Goal: Task Accomplishment & Management: Manage account settings

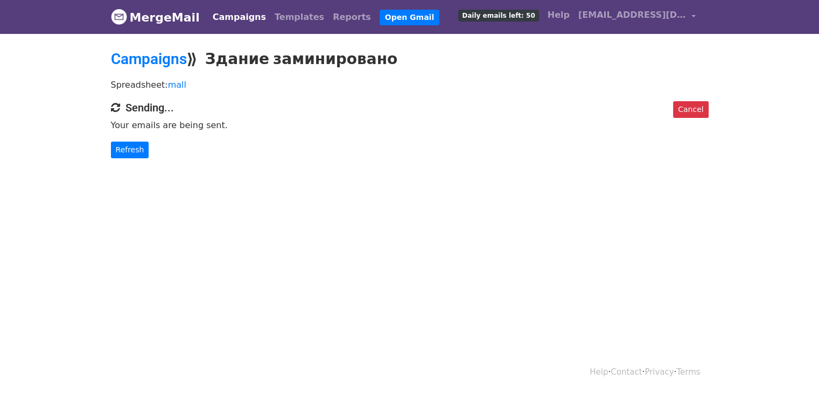
click at [224, 20] on link "Campaigns" at bounding box center [239, 17] width 62 height 22
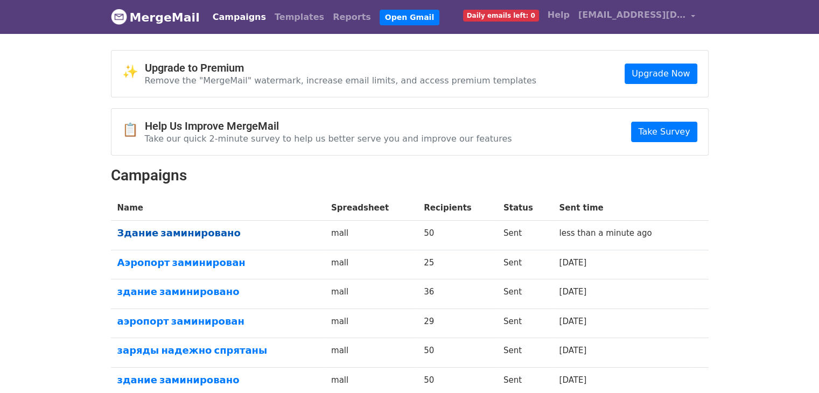
click at [137, 232] on link "Здание заминировано" at bounding box center [217, 233] width 201 height 12
click at [213, 258] on link "Аэропорт заминирован" at bounding box center [217, 263] width 201 height 12
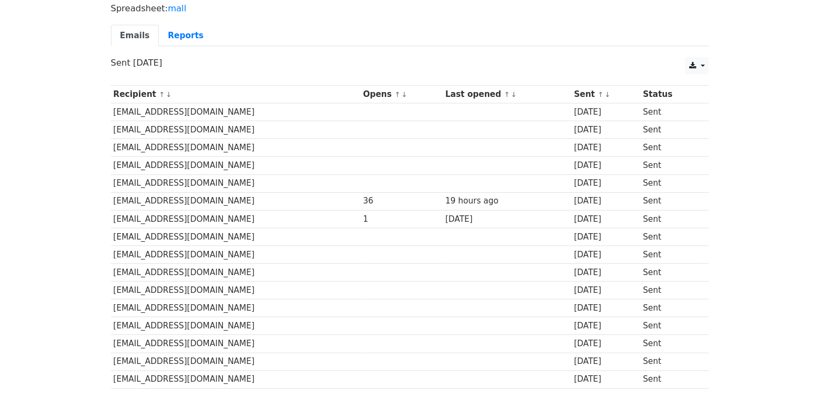
scroll to position [269, 0]
